Goal: Information Seeking & Learning: Learn about a topic

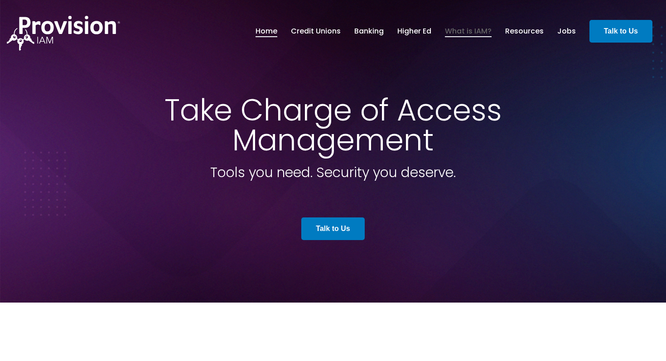
click at [480, 31] on link "What is IAM?" at bounding box center [468, 31] width 47 height 15
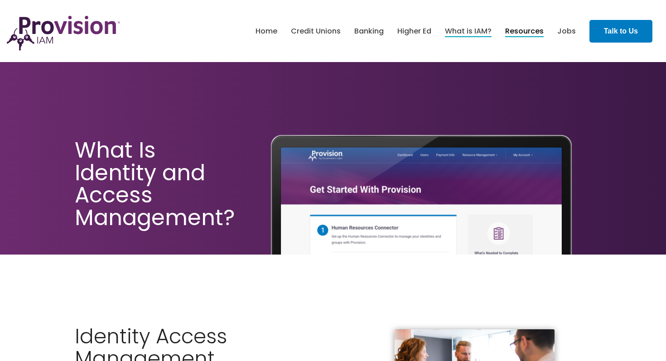
click at [522, 29] on link "Resources" at bounding box center [525, 31] width 39 height 15
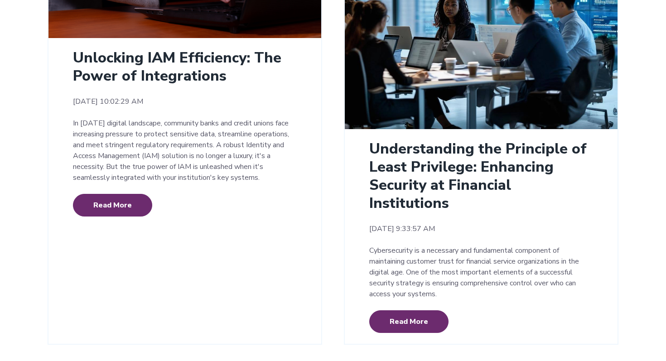
scroll to position [351, 0]
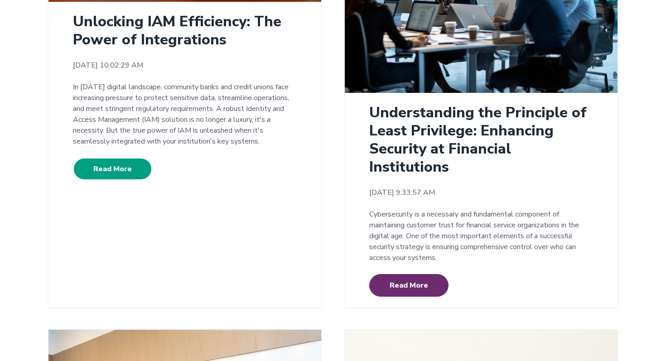
click at [85, 177] on link "Read More" at bounding box center [112, 169] width 79 height 23
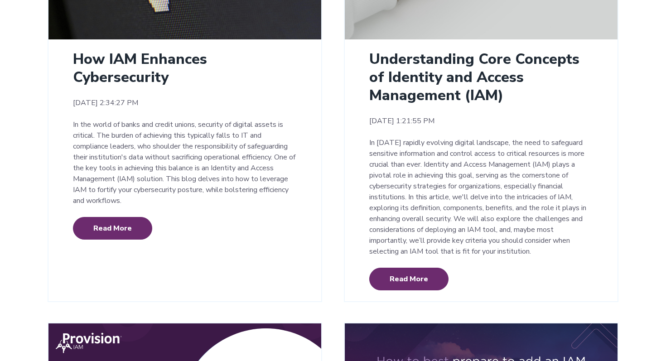
scroll to position [1258, 0]
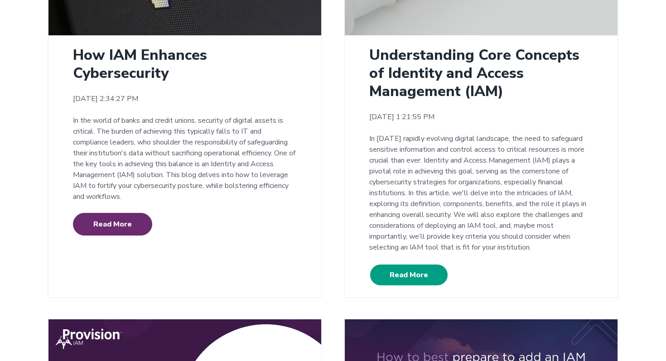
click at [420, 264] on link "Read More" at bounding box center [409, 275] width 79 height 23
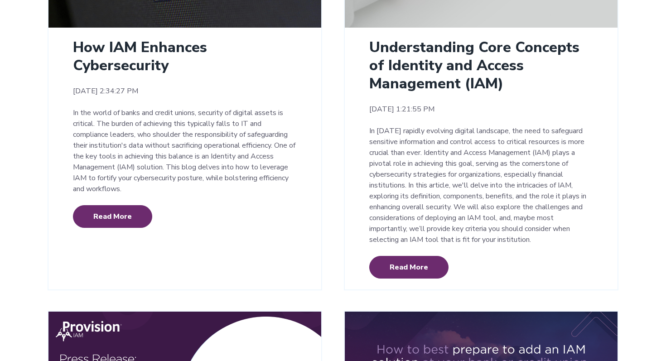
scroll to position [1275, 0]
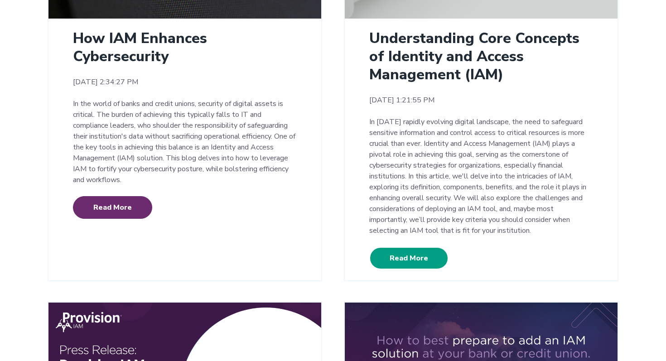
click at [418, 247] on link "Read More" at bounding box center [409, 258] width 79 height 23
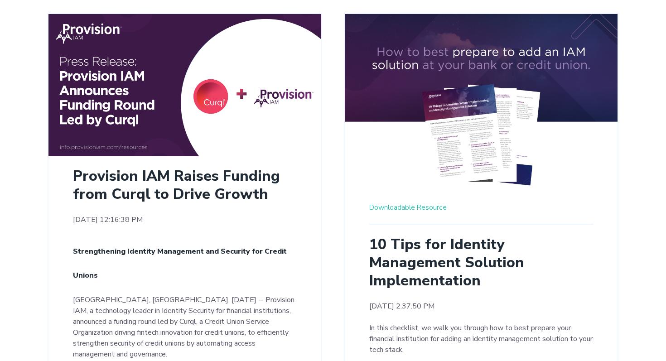
scroll to position [1684, 0]
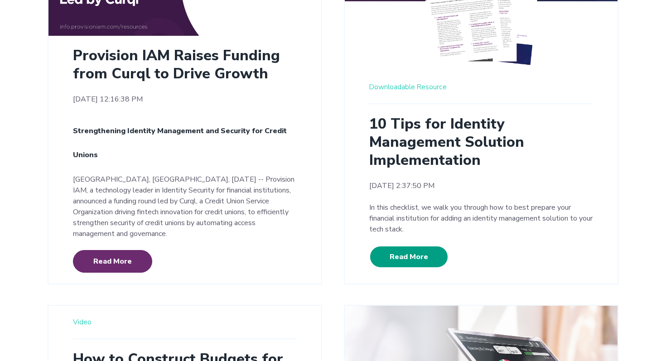
click at [406, 246] on link "Read More" at bounding box center [409, 257] width 79 height 23
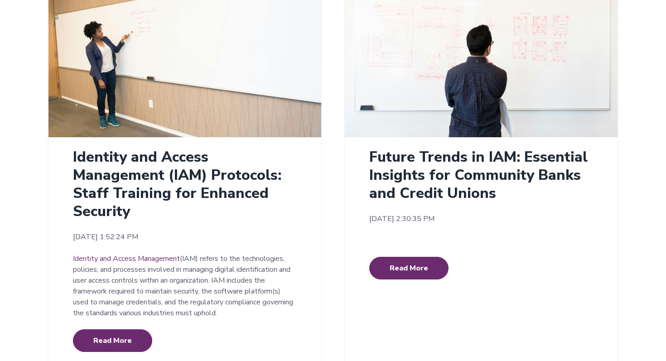
scroll to position [722, 0]
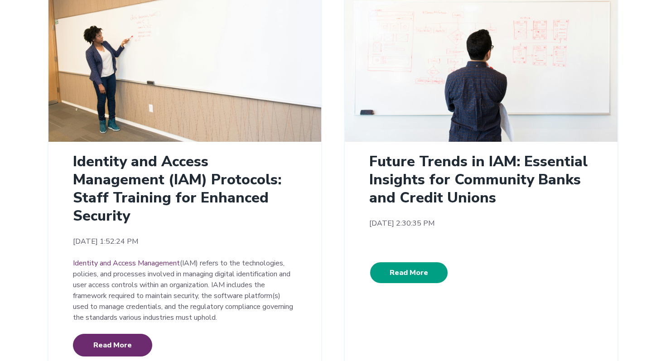
click at [407, 262] on link "Read More" at bounding box center [409, 273] width 79 height 23
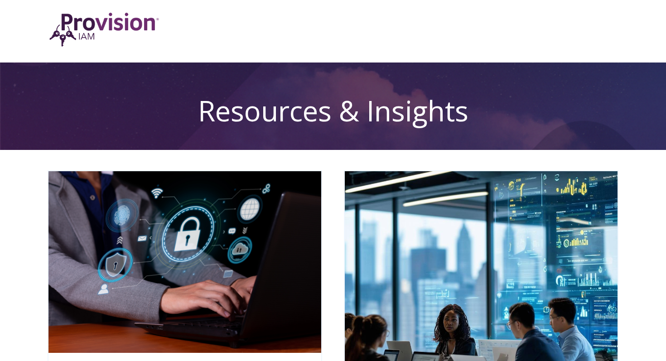
scroll to position [0, 0]
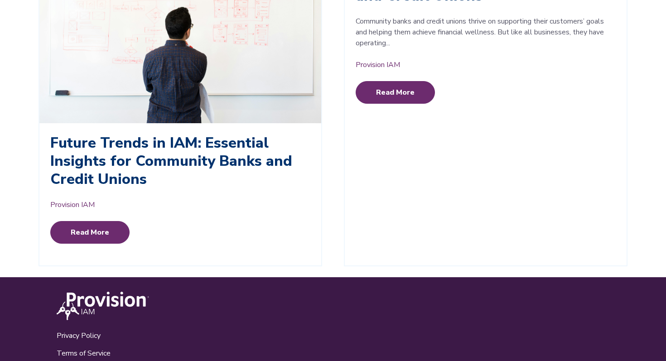
scroll to position [1906, 0]
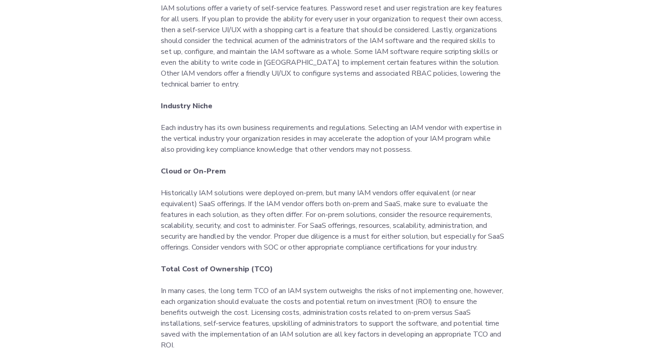
scroll to position [2169, 0]
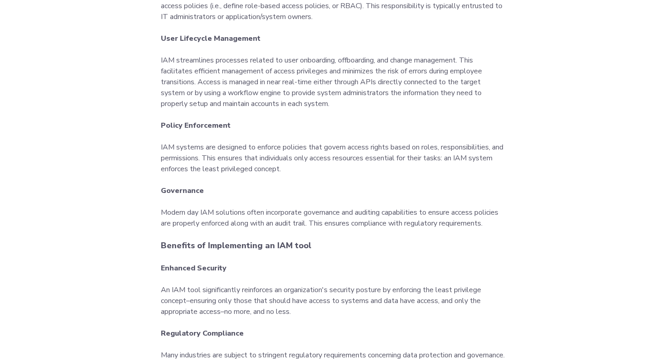
scroll to position [767, 0]
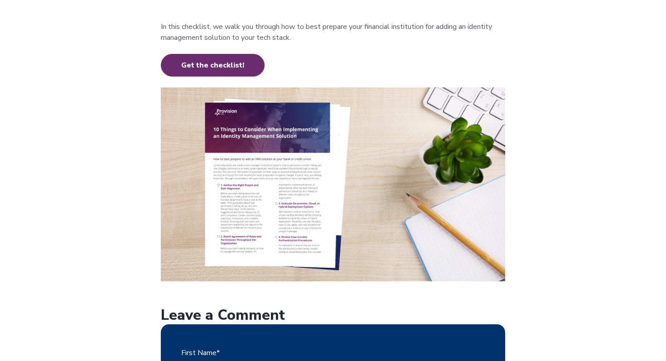
scroll to position [446, 0]
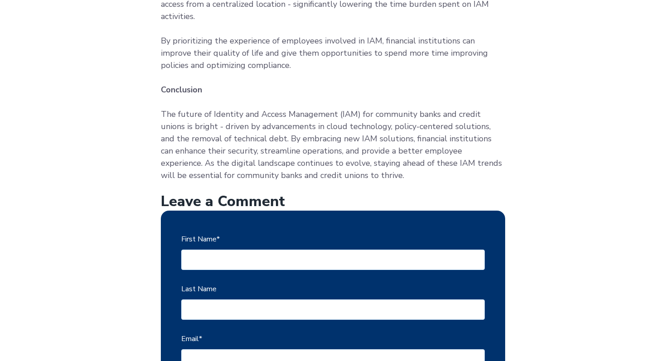
scroll to position [1216, 0]
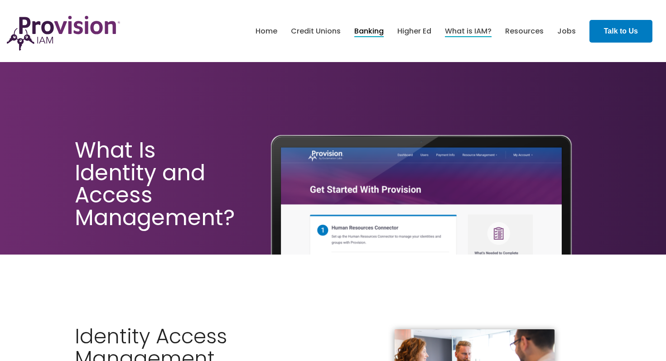
click at [374, 33] on link "Banking" at bounding box center [369, 31] width 29 height 15
